Goal: Task Accomplishment & Management: Manage account settings

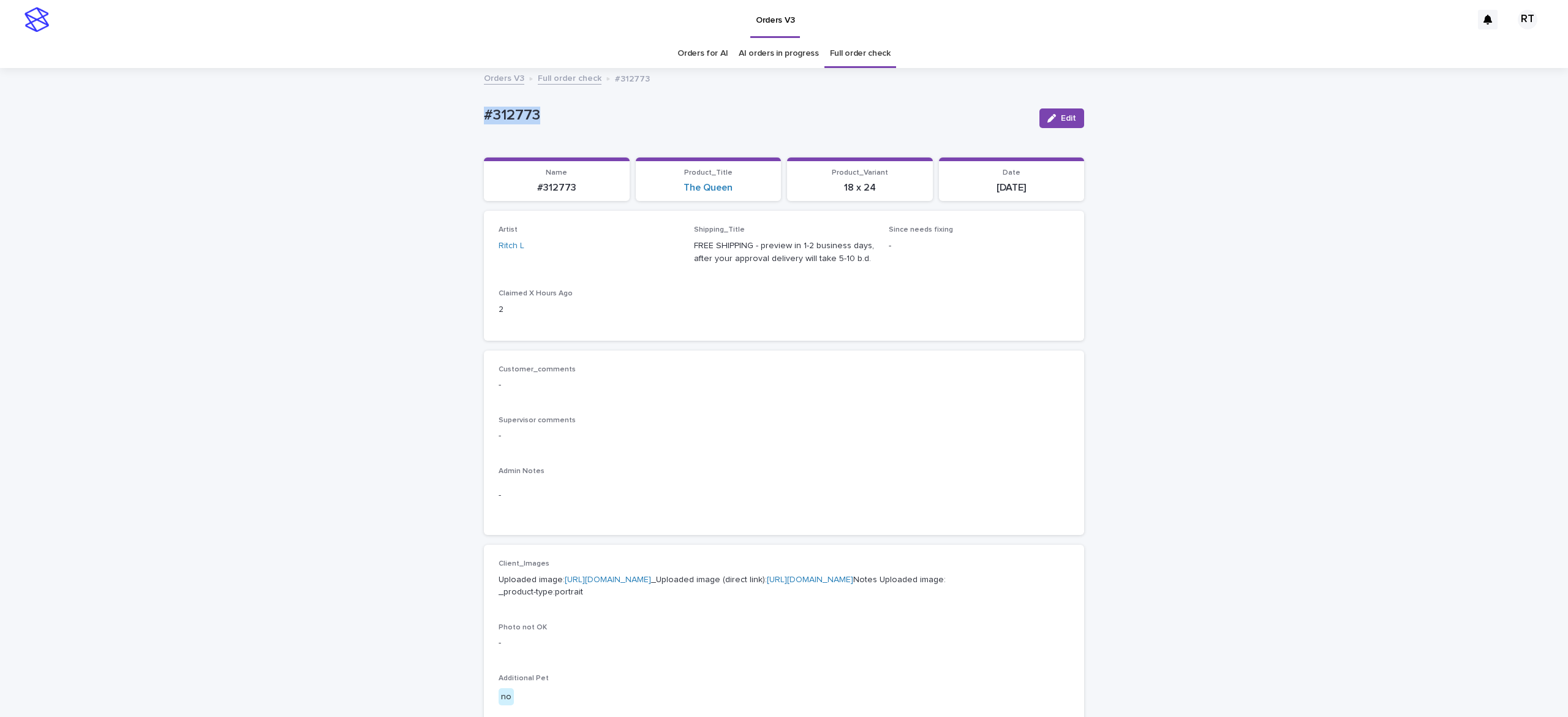
drag, startPoint x: 459, startPoint y: 100, endPoint x: 670, endPoint y: 107, distance: 211.1
click at [621, 100] on div "Loading... Saving… Loading... Saving… #312773 Edit #312773 Edit Sorry, there wa…" at bounding box center [784, 627] width 1568 height 1116
copy p "#312773"
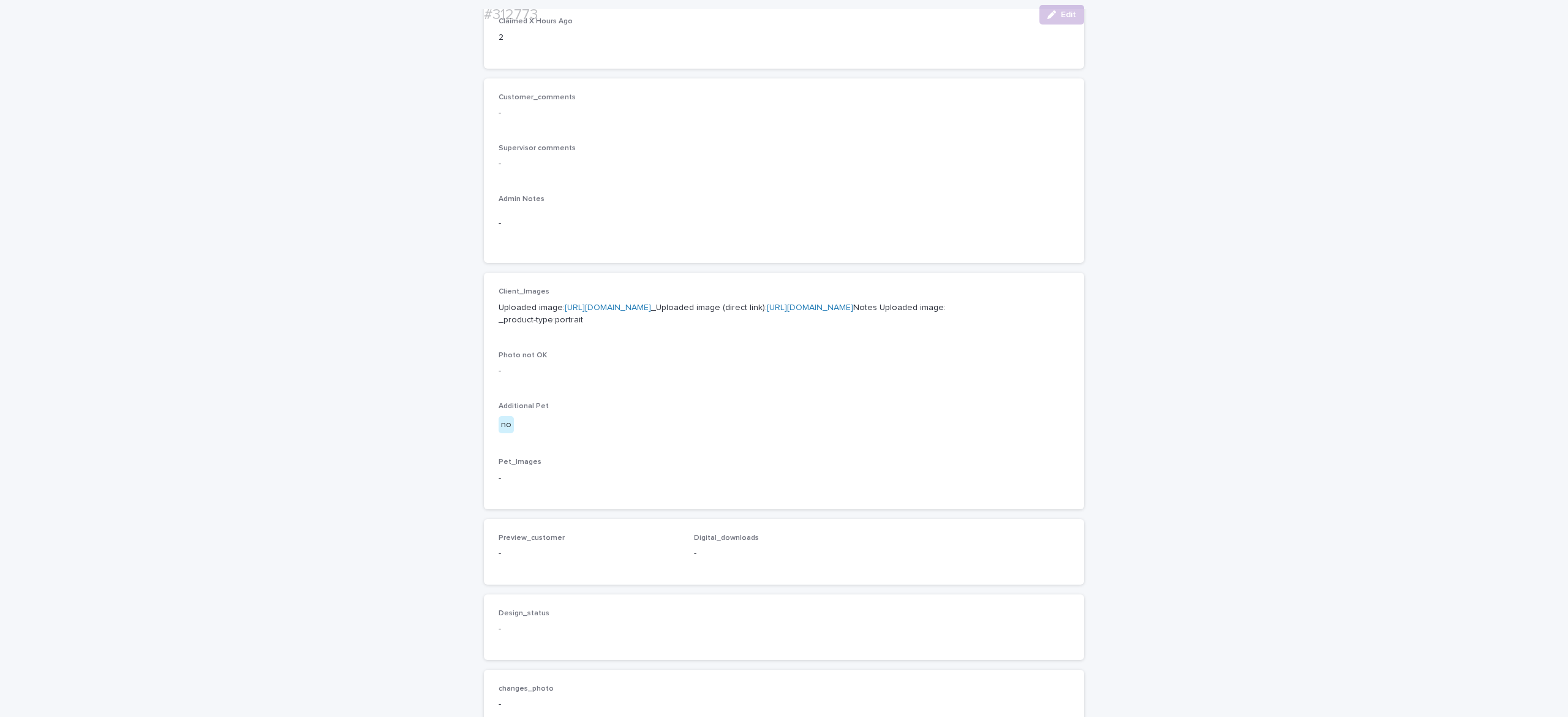
scroll to position [318, 0]
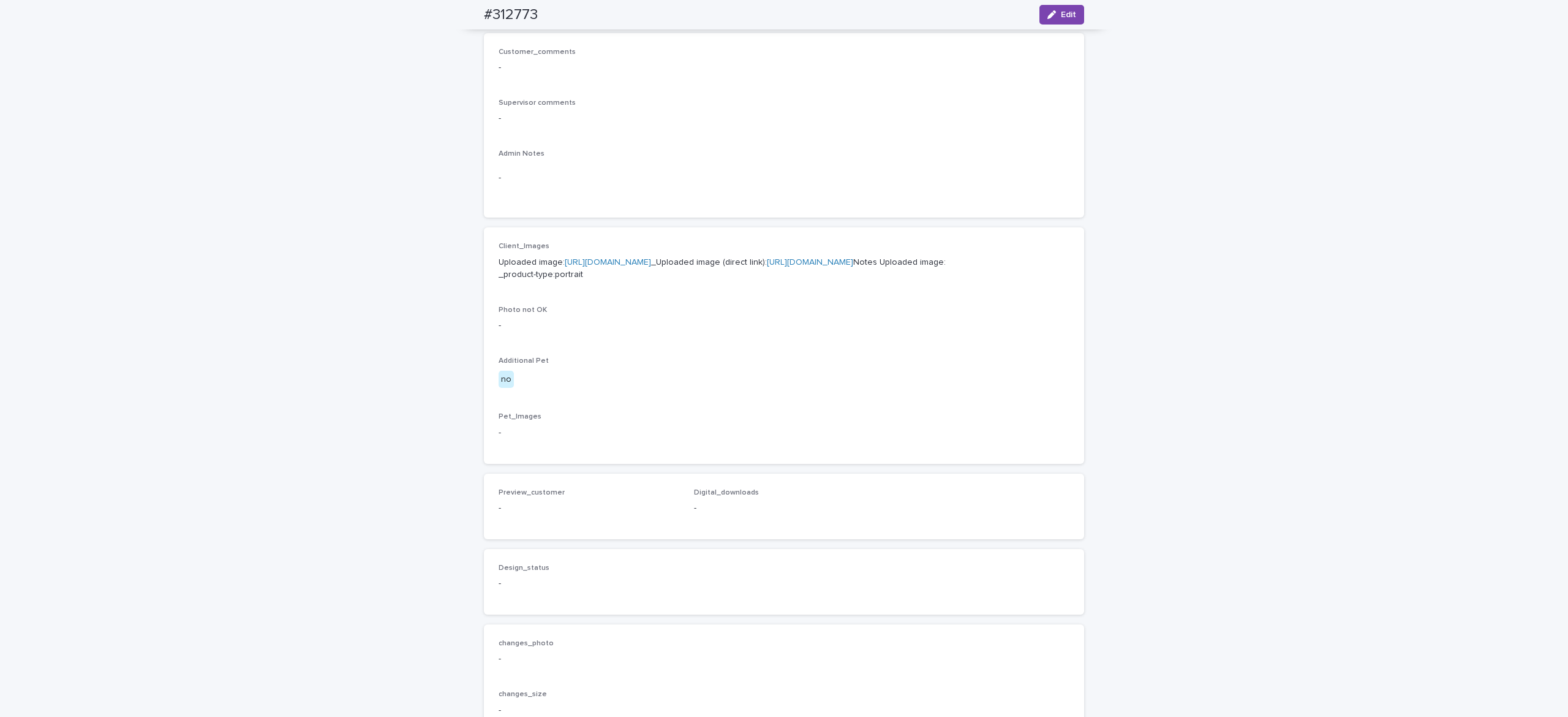
click at [530, 266] on p "Uploaded image: [URL][DOMAIN_NAME] _Uploaded image (direct link): [URL][DOMAIN_…" at bounding box center [784, 269] width 571 height 26
click at [564, 266] on link "[URL][DOMAIN_NAME]" at bounding box center [608, 262] width 87 height 9
drag, startPoint x: 520, startPoint y: 6, endPoint x: 606, endPoint y: 13, distance: 86.3
click at [593, 11] on div "#312773 Edit" at bounding box center [784, 15] width 659 height 29
copy h2 "#312773"
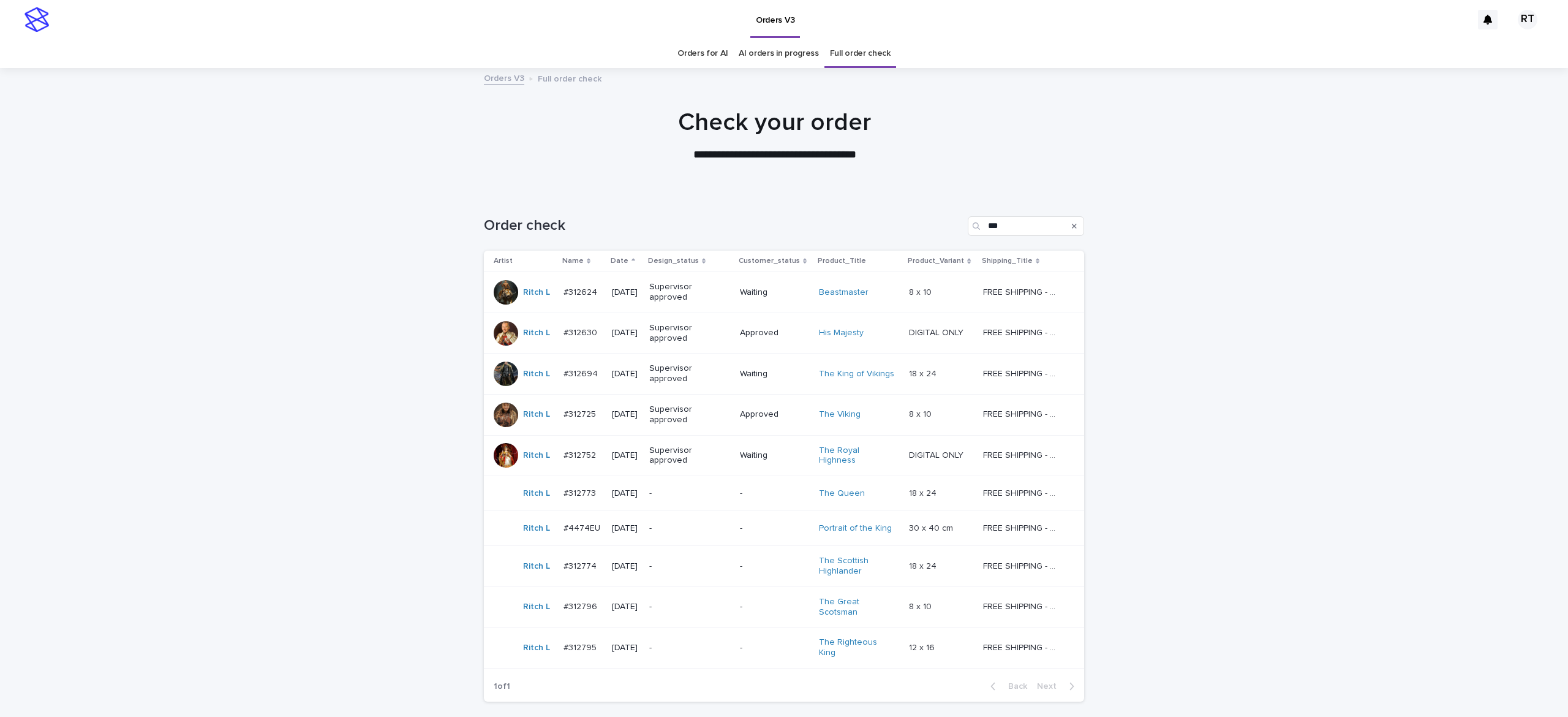
click at [682, 537] on div "-" at bounding box center [689, 529] width 81 height 20
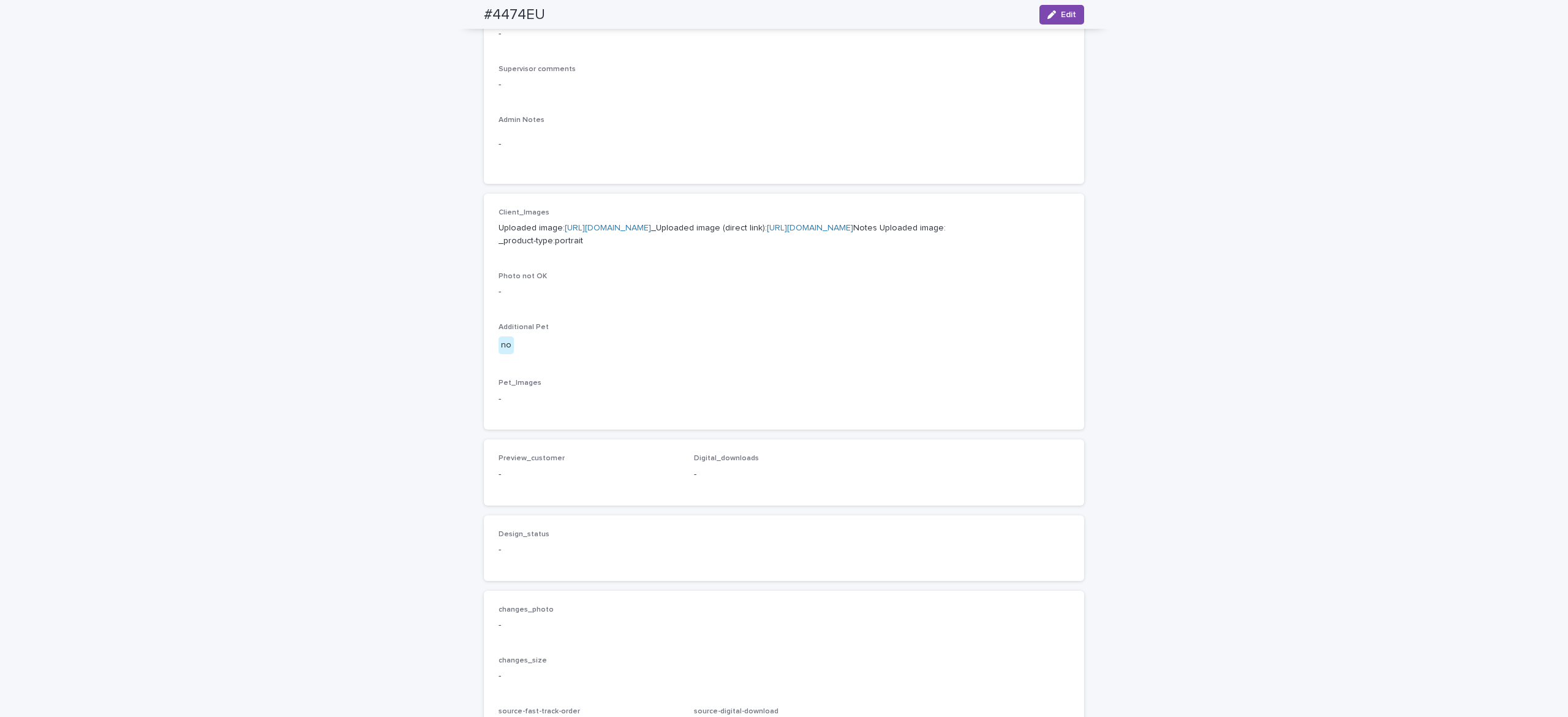
scroll to position [367, 0]
click at [604, 228] on link "[URL][DOMAIN_NAME]" at bounding box center [608, 224] width 87 height 9
drag, startPoint x: 535, startPoint y: 10, endPoint x: 682, endPoint y: 31, distance: 148.5
click at [606, 15] on div "#4474EU Edit" at bounding box center [784, 15] width 659 height 29
drag, startPoint x: 238, startPoint y: 96, endPoint x: 148, endPoint y: 37, distance: 107.6
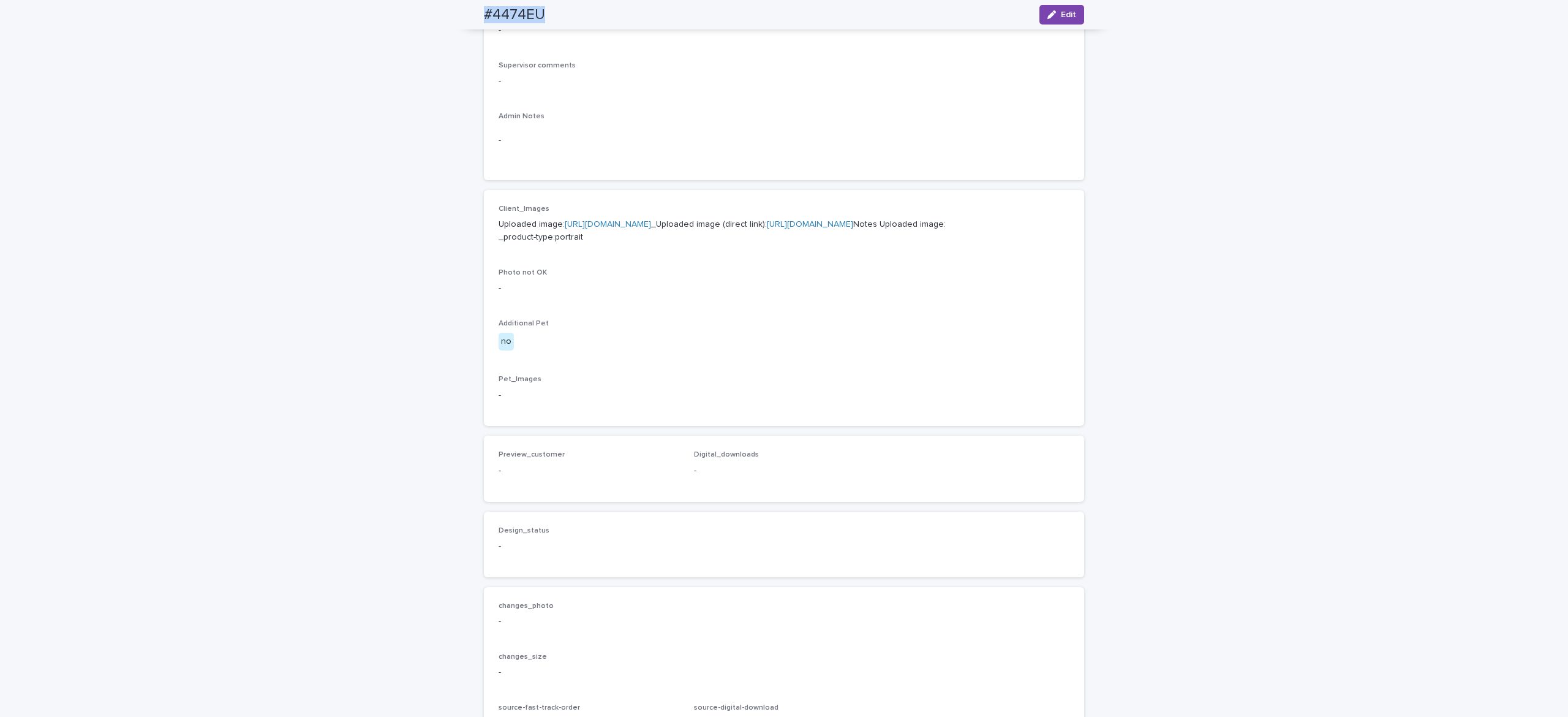
click at [241, 97] on div "Loading... Saving… Loading... Saving… #4474EU Edit #4474EU Edit Sorry, there wa…" at bounding box center [784, 266] width 1568 height 1129
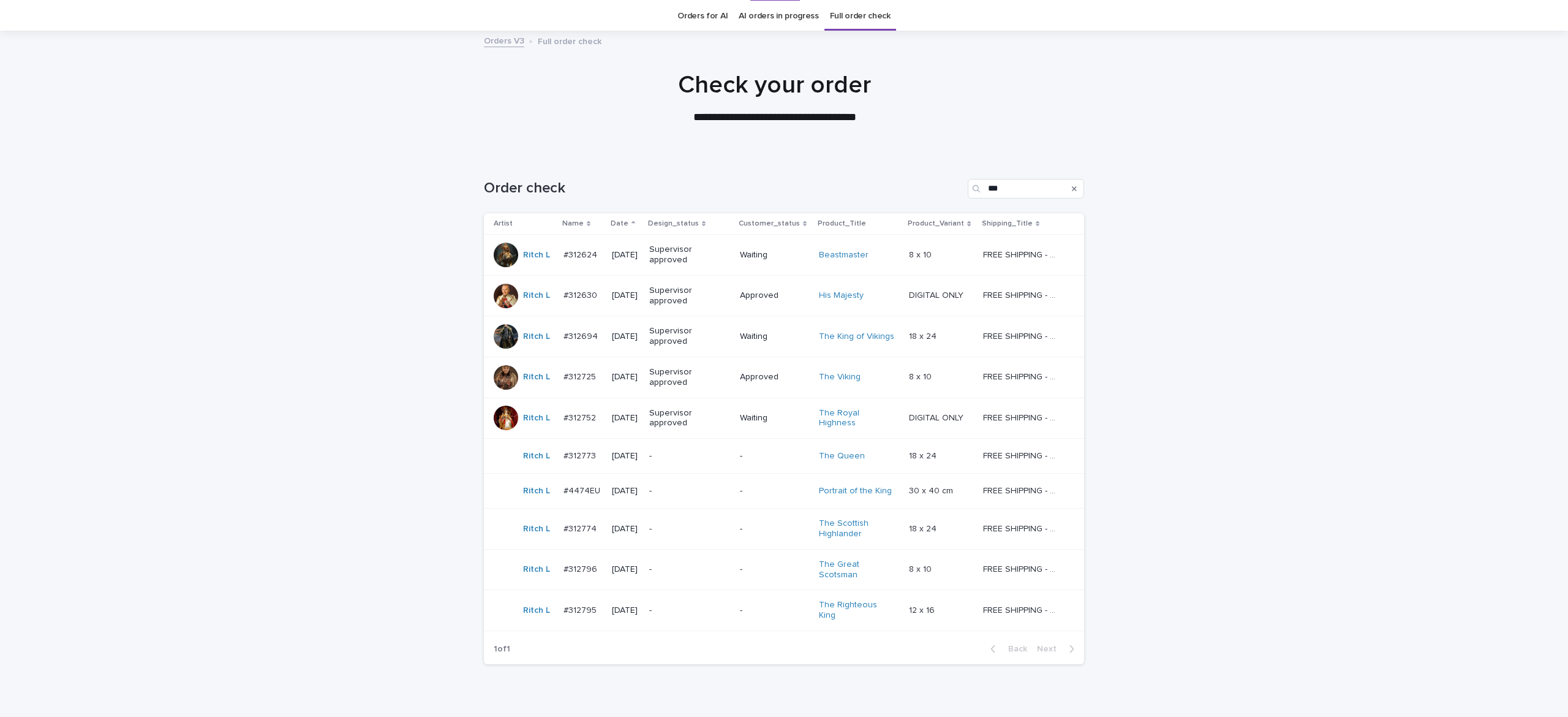
scroll to position [87, 0]
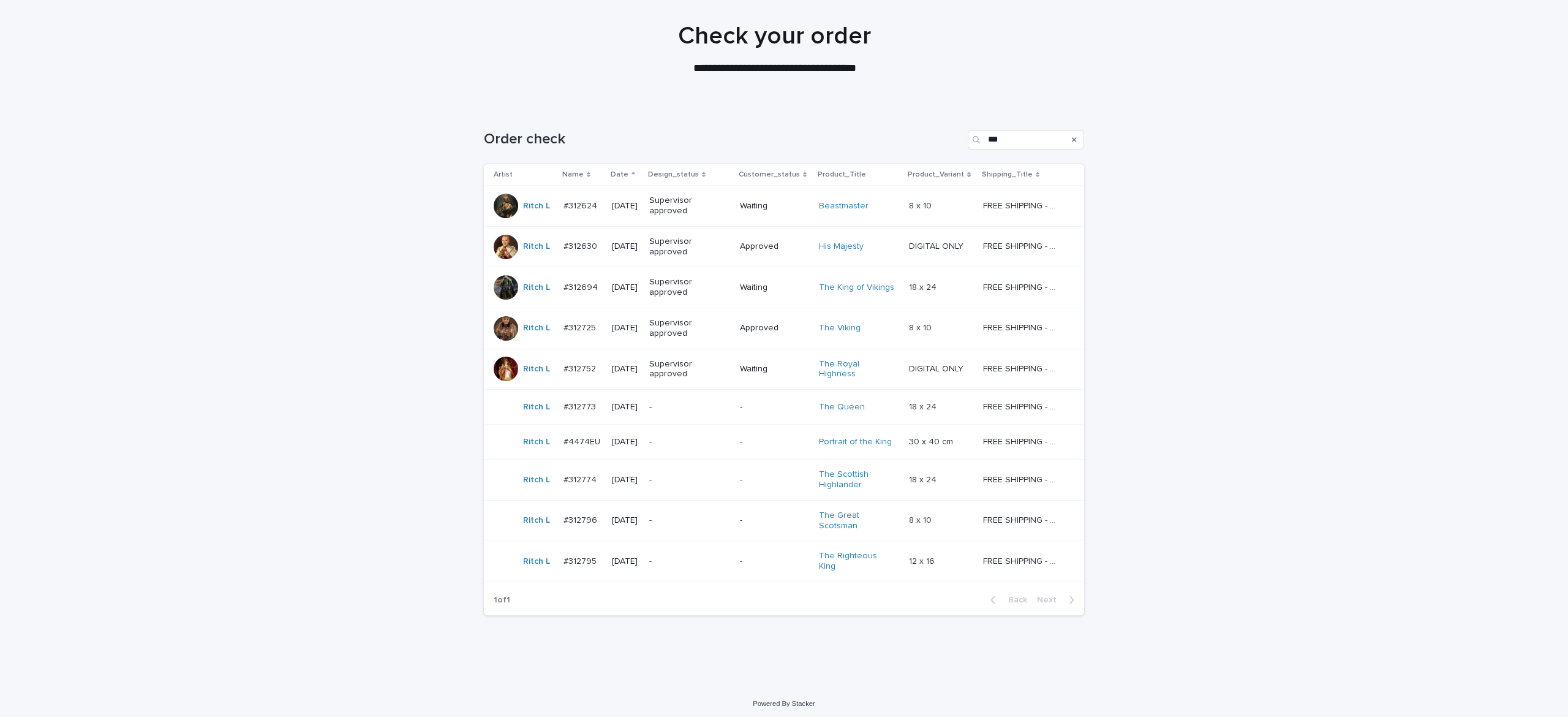
click at [694, 489] on div "-" at bounding box center [689, 480] width 81 height 20
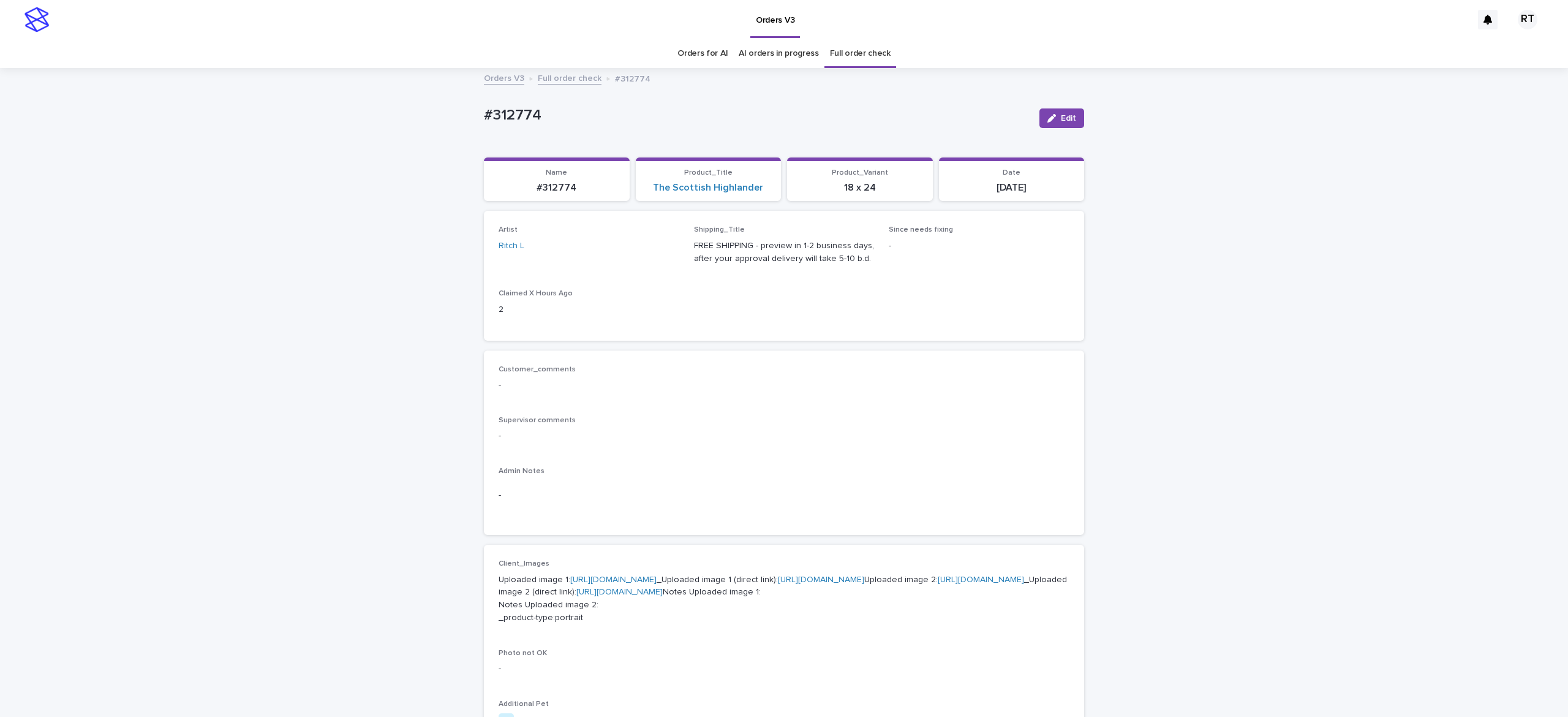
drag, startPoint x: 317, startPoint y: 132, endPoint x: 325, endPoint y: 128, distance: 8.9
click at [316, 132] on div "Loading... Saving… Loading... Saving… #312774 Edit #312774 Edit Sorry, there wa…" at bounding box center [784, 640] width 1568 height 1141
drag, startPoint x: 467, startPoint y: 103, endPoint x: 642, endPoint y: 114, distance: 175.3
click at [603, 108] on div "Loading... Saving… Loading... Saving… #312774 Edit #312774 Edit Sorry, there wa…" at bounding box center [784, 640] width 1568 height 1141
copy p "#312774"
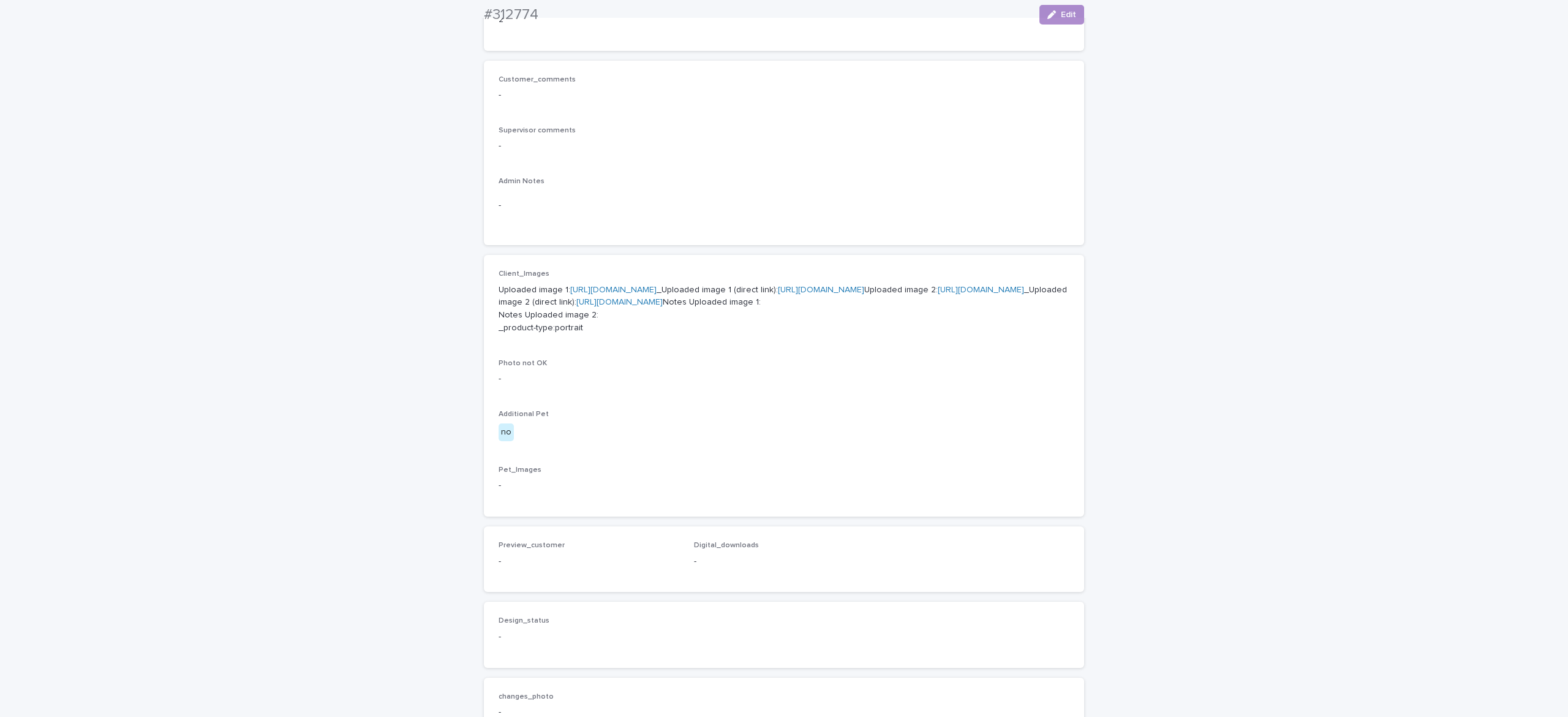
scroll to position [300, 0]
click at [599, 294] on p "Uploaded image 1: [URL][DOMAIN_NAME] _Uploaded image 1 (direct link): [URL][DOM…" at bounding box center [784, 299] width 571 height 51
click at [613, 284] on link "[URL][DOMAIN_NAME]" at bounding box center [614, 280] width 87 height 9
click at [560, 325] on p "Uploaded image 1: [URL][DOMAIN_NAME] _Uploaded image 1 (direct link): [URL][DOM…" at bounding box center [784, 299] width 571 height 51
click at [938, 284] on link "[URL][DOMAIN_NAME]" at bounding box center [981, 280] width 87 height 9
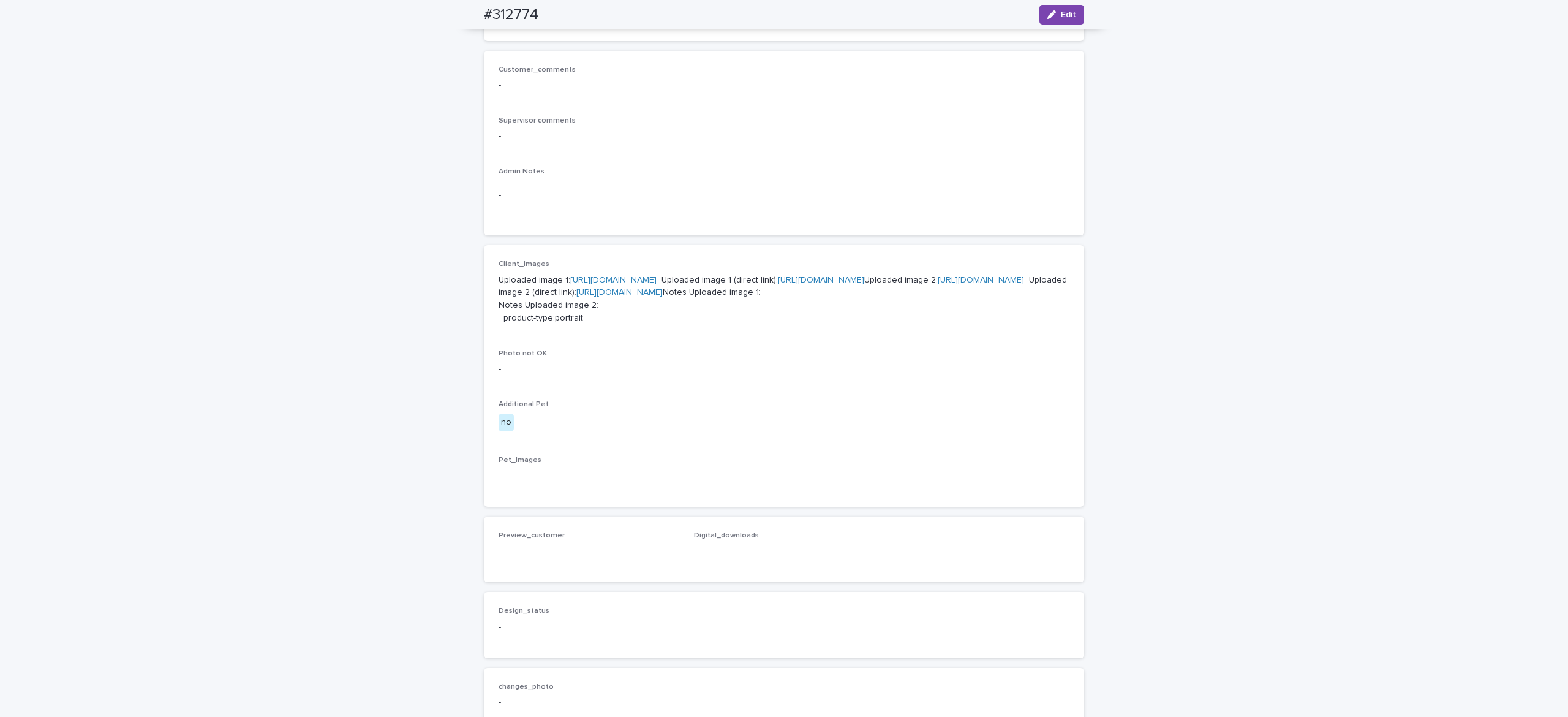
scroll to position [0, 0]
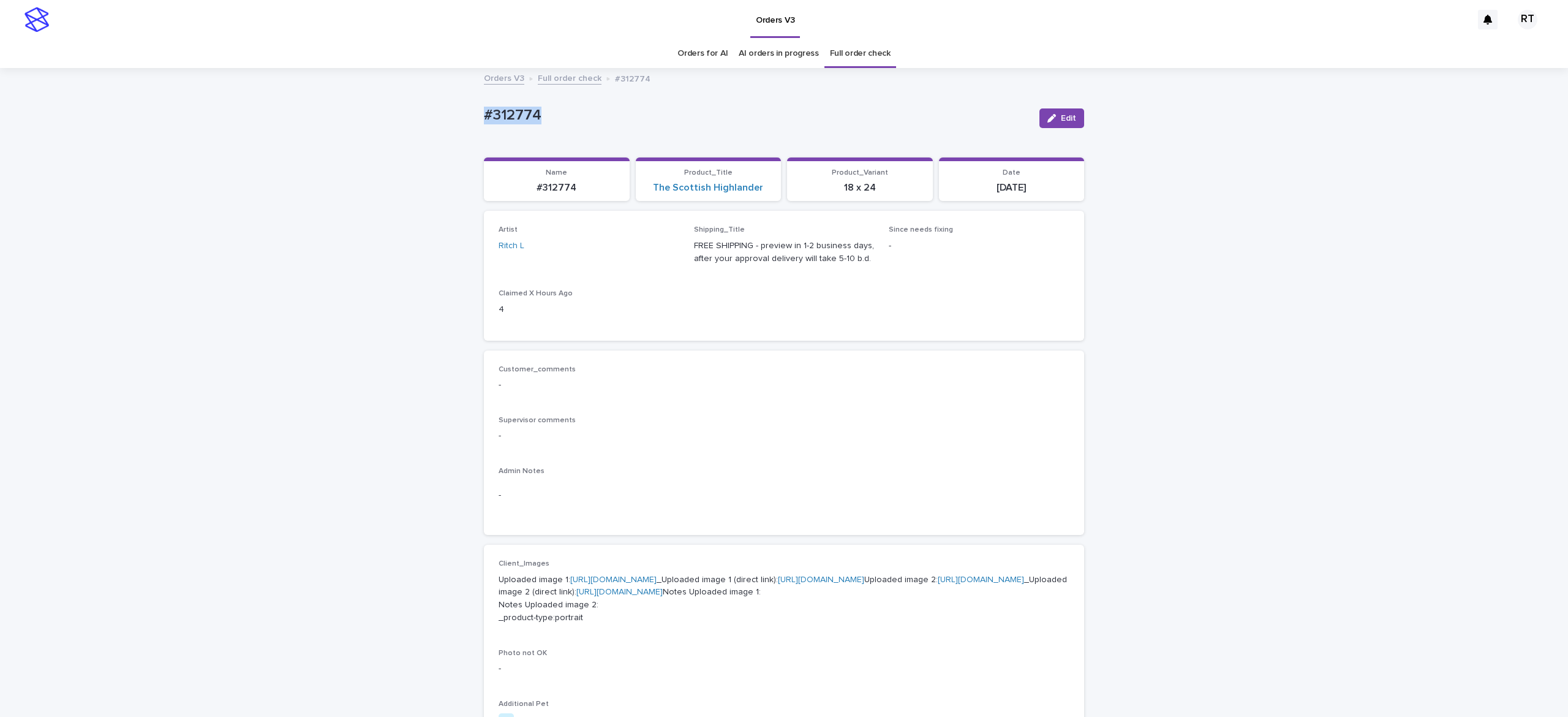
drag, startPoint x: 427, startPoint y: 117, endPoint x: 630, endPoint y: 111, distance: 203.1
click at [611, 111] on div "Loading... Saving… Loading... Saving… #312774 Edit #312774 Edit Sorry, there wa…" at bounding box center [784, 640] width 1568 height 1141
copy p "#312774"
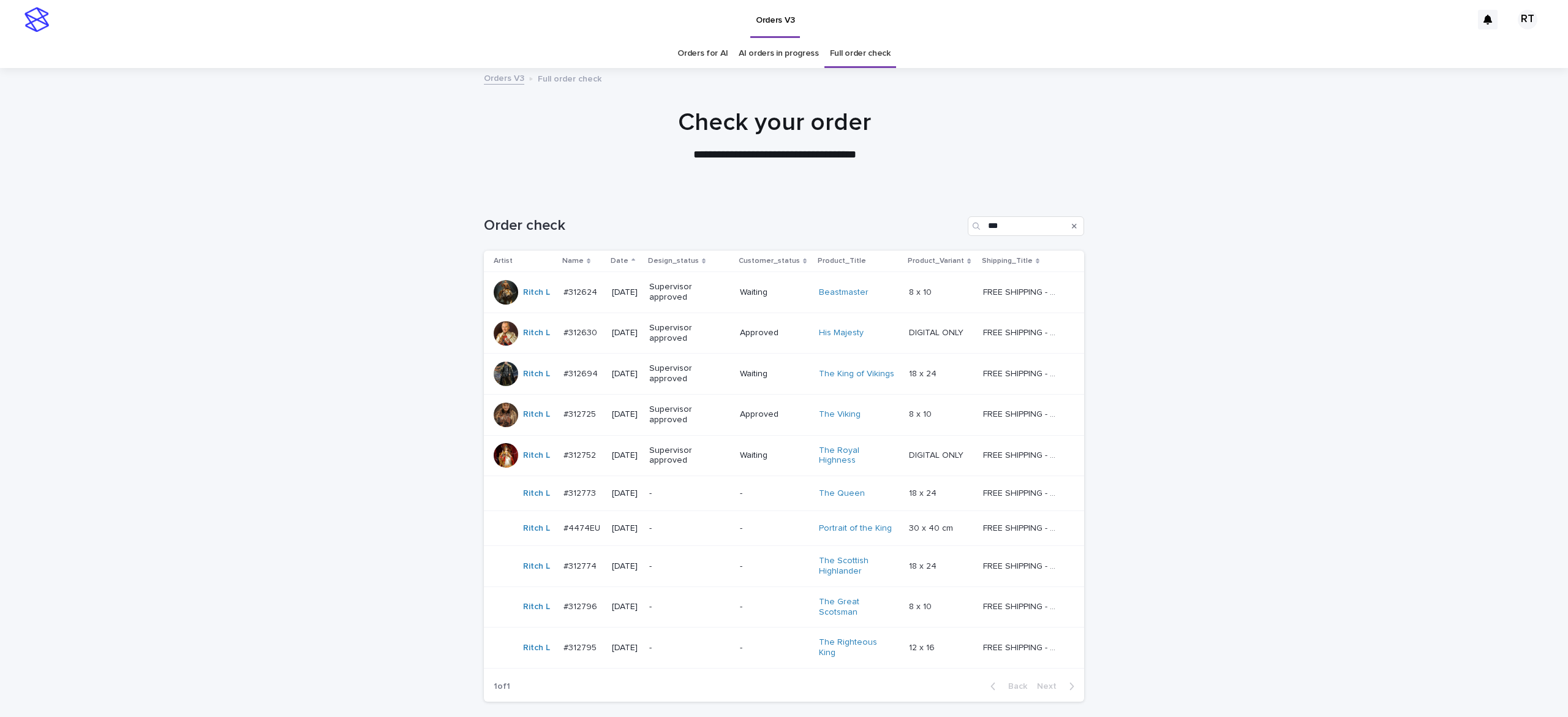
scroll to position [87, 0]
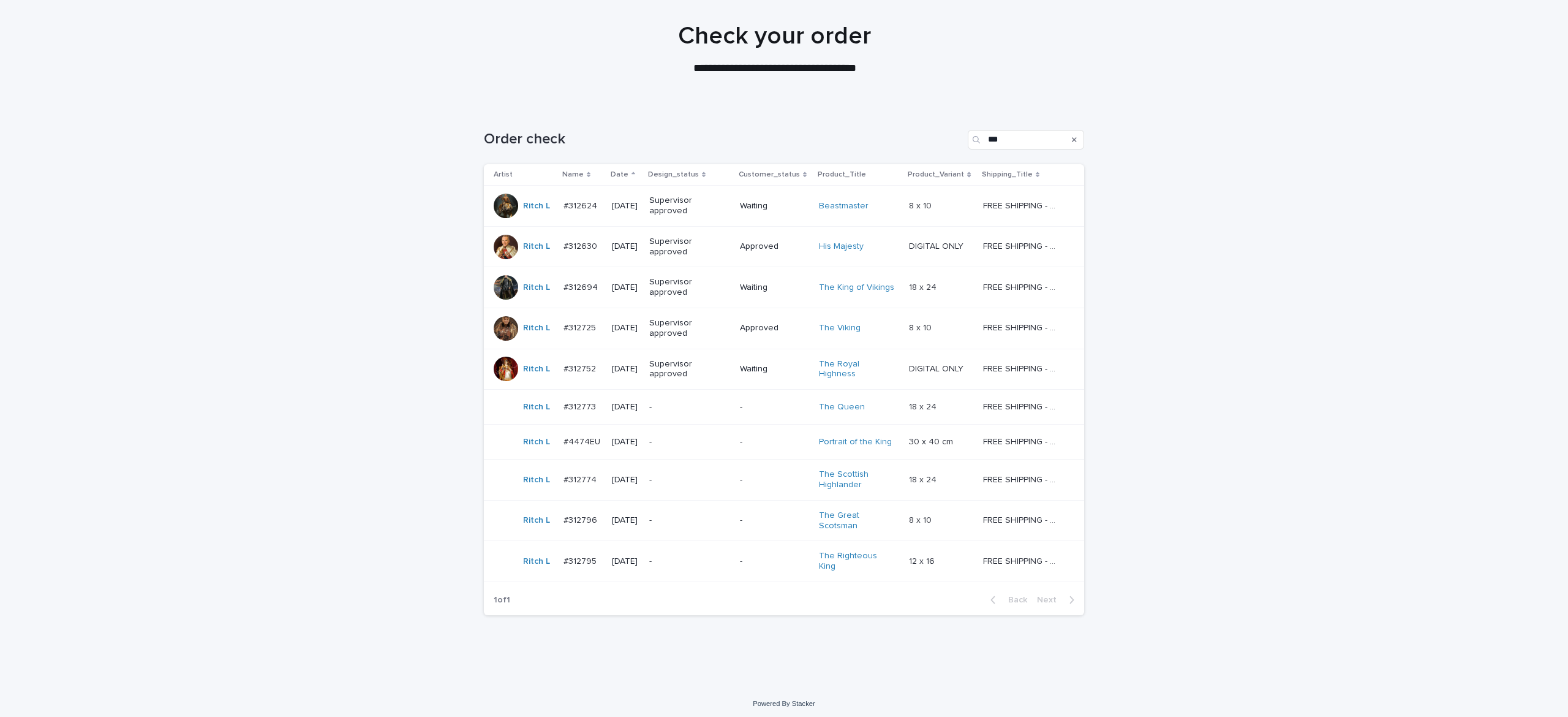
click at [696, 526] on p "-" at bounding box center [687, 521] width 77 height 11
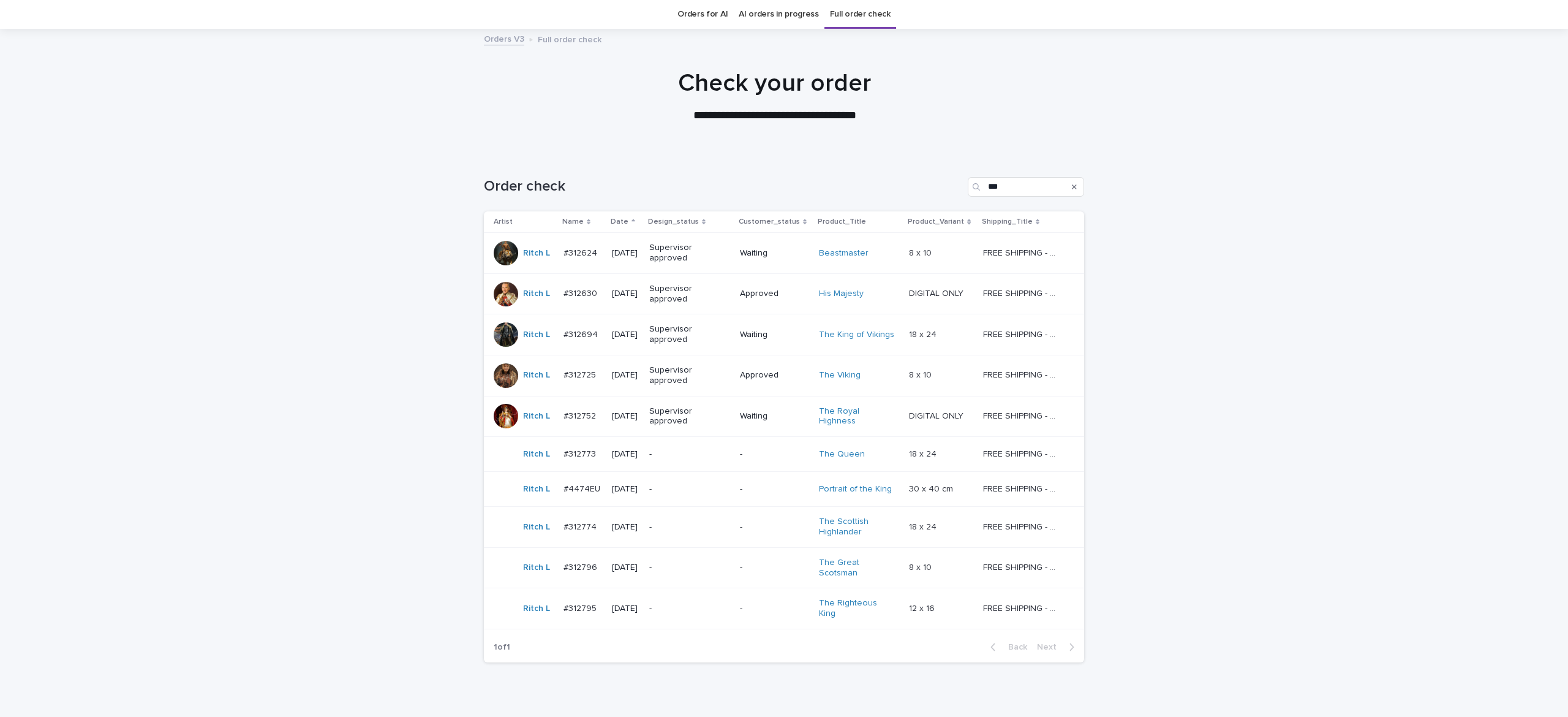
scroll to position [87, 0]
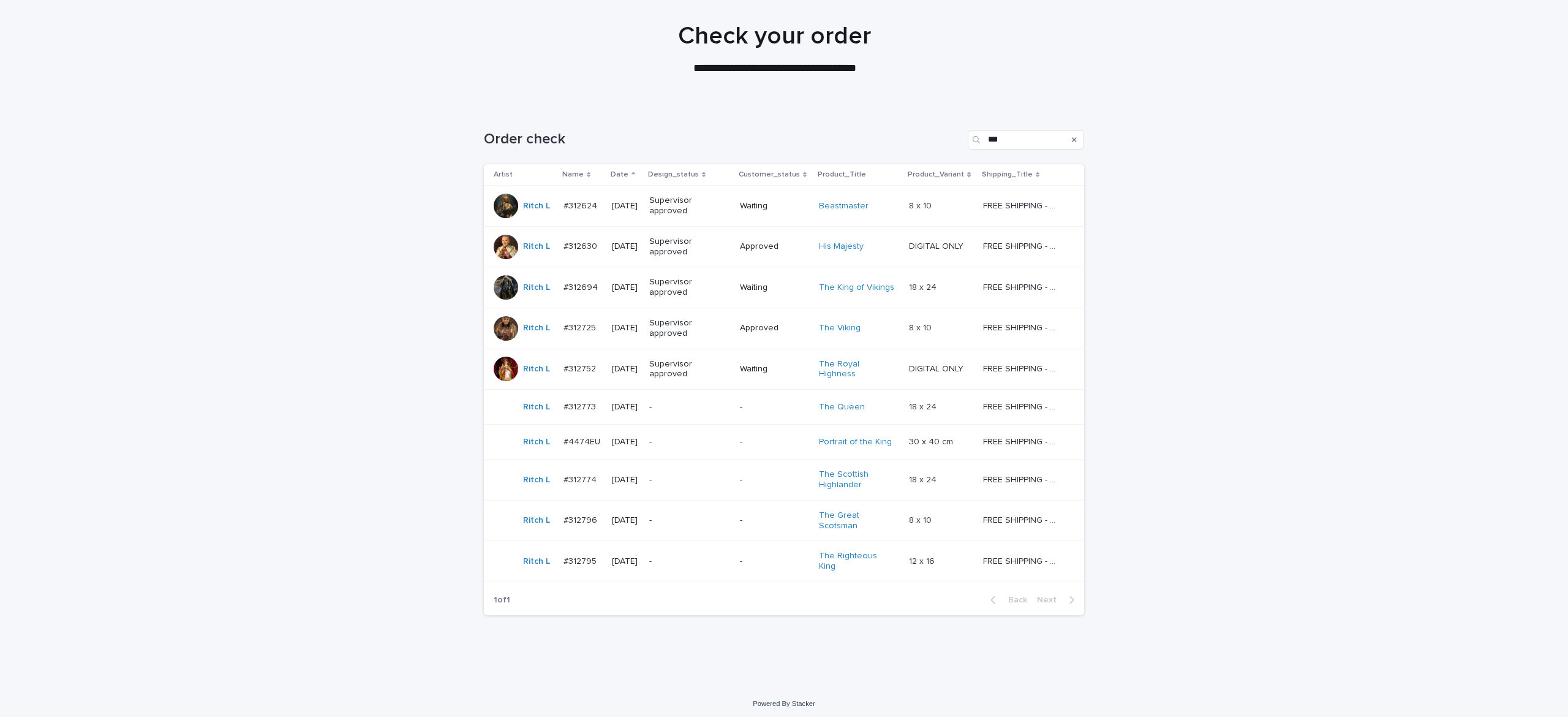
click at [687, 558] on p "-" at bounding box center [687, 562] width 77 height 11
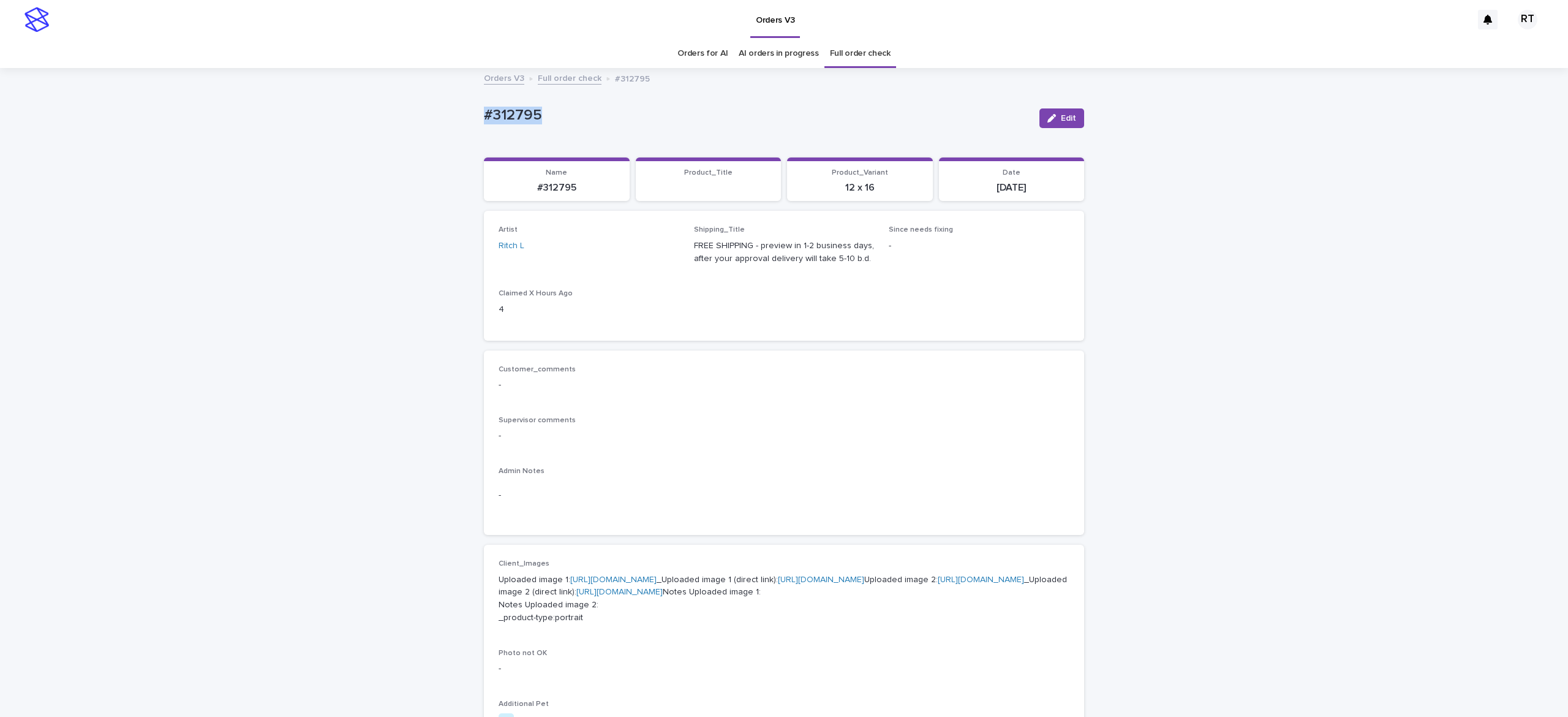
drag, startPoint x: 490, startPoint y: 98, endPoint x: 733, endPoint y: 105, distance: 243.1
click at [637, 97] on div "Loading... Saving… Loading... Saving… #312795 Edit #312795 Edit Sorry, there wa…" at bounding box center [784, 640] width 1568 height 1141
copy p "#312795"
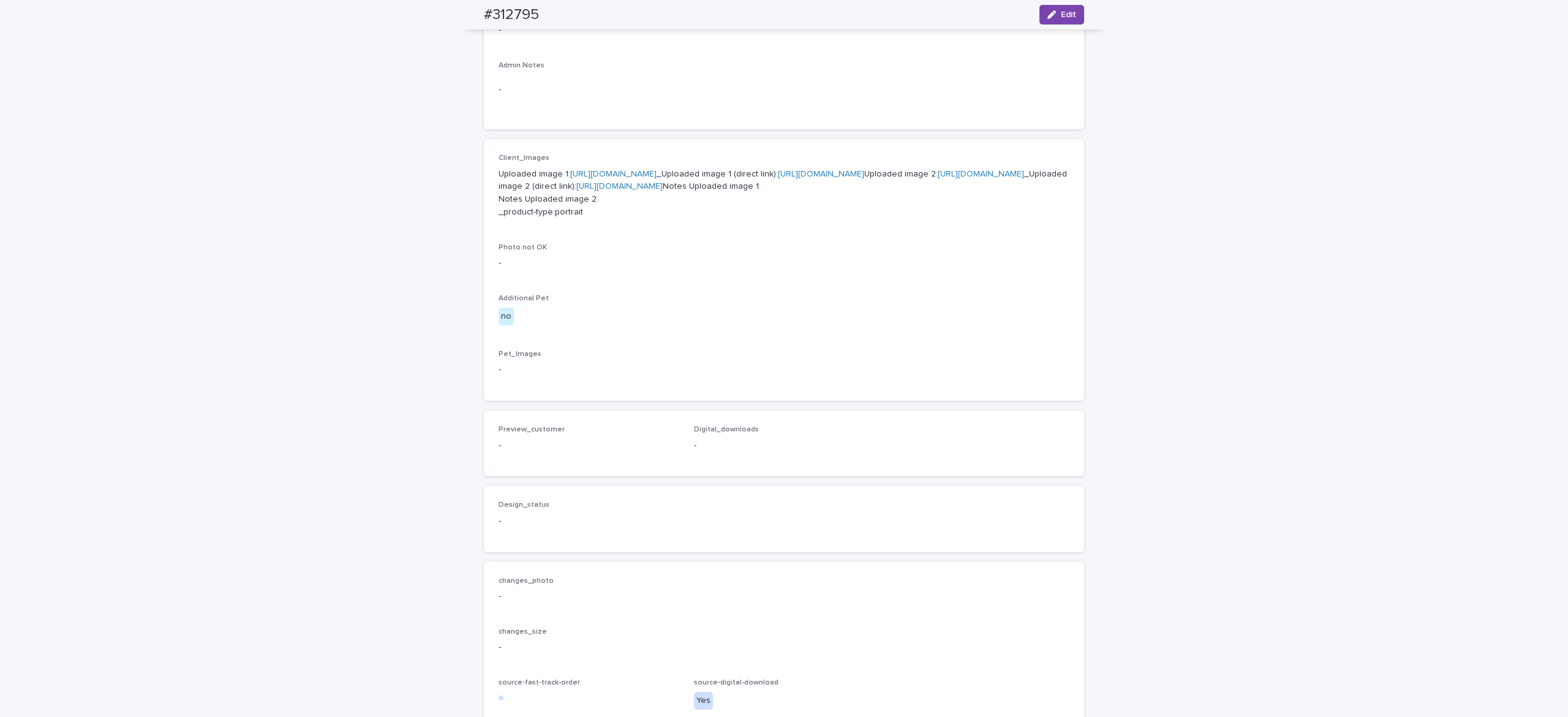
scroll to position [405, 0]
click at [595, 178] on link "[URL][DOMAIN_NAME]" at bounding box center [614, 174] width 87 height 9
click at [938, 178] on link "[URL][DOMAIN_NAME]" at bounding box center [981, 174] width 87 height 9
